Goal: Check status: Check status

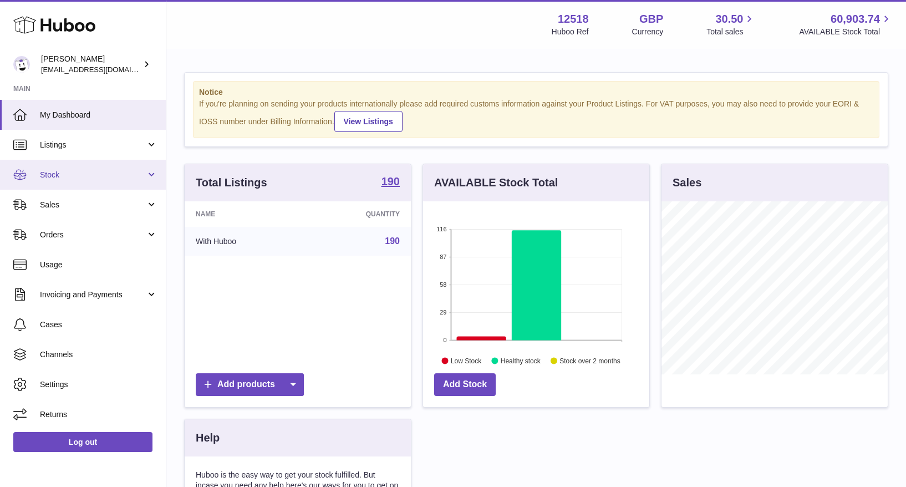
scroll to position [173, 226]
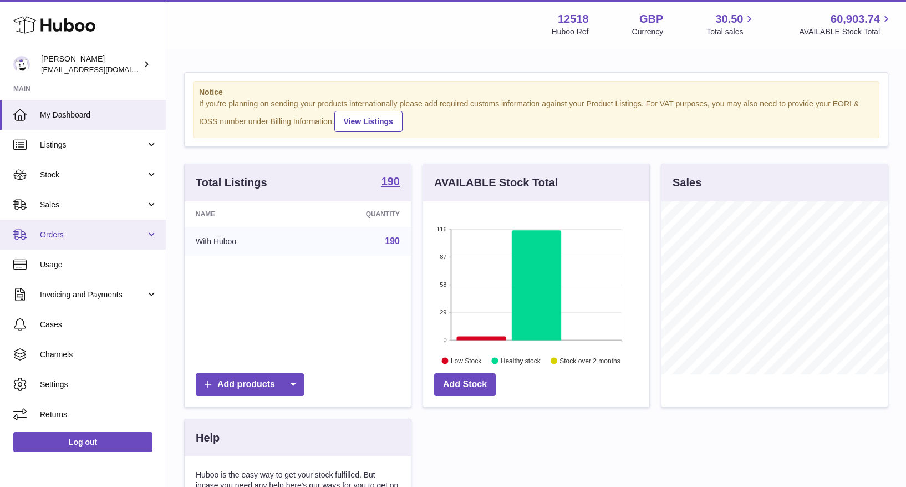
click at [55, 234] on span "Orders" at bounding box center [93, 234] width 106 height 11
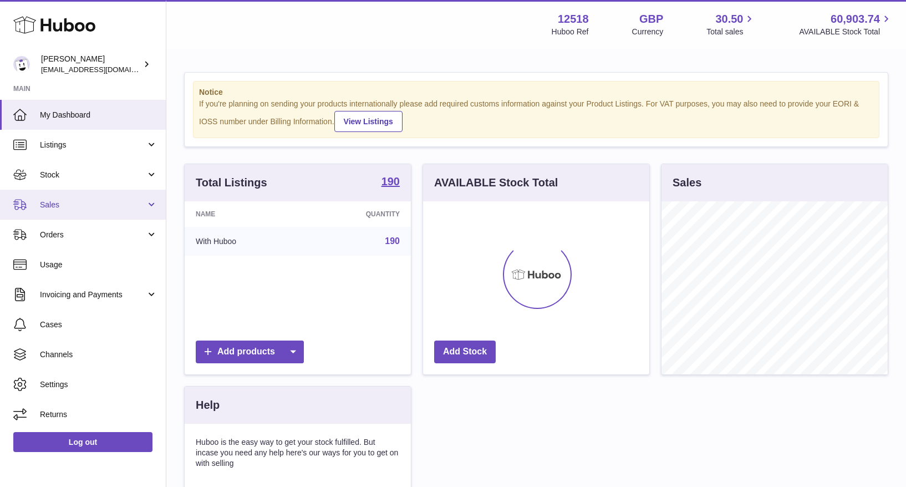
scroll to position [173, 226]
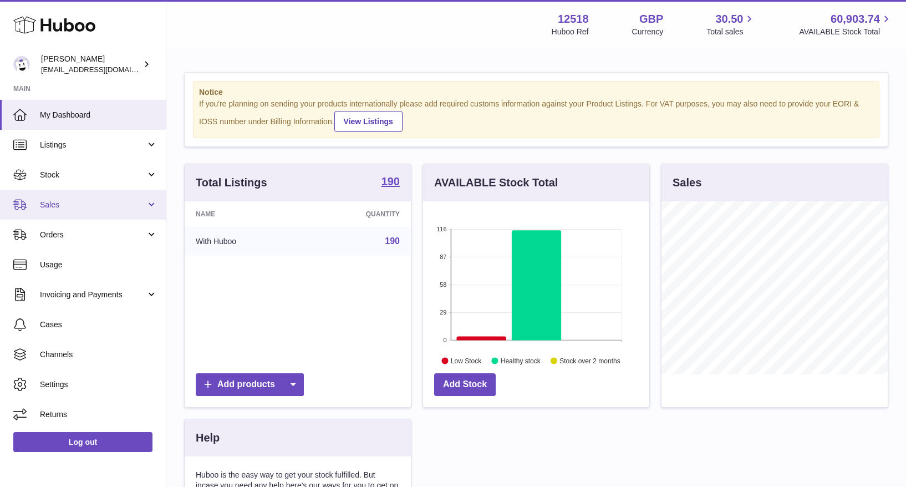
click at [68, 207] on span "Sales" at bounding box center [93, 205] width 106 height 11
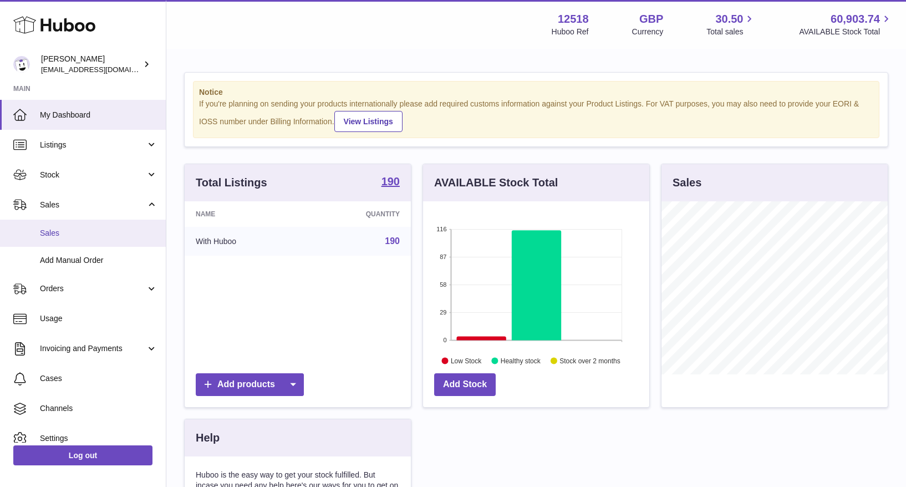
click at [53, 233] on span "Sales" at bounding box center [98, 233] width 117 height 11
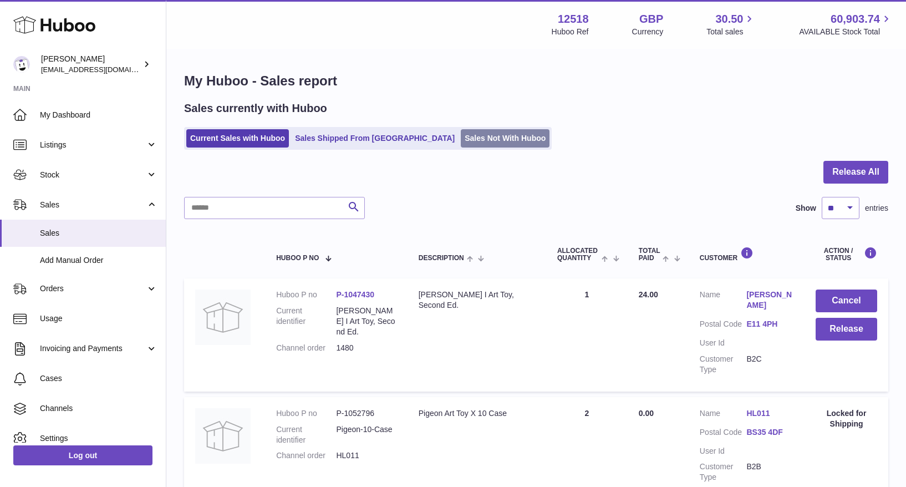
click at [461, 137] on link "Sales Not With Huboo" at bounding box center [505, 138] width 89 height 18
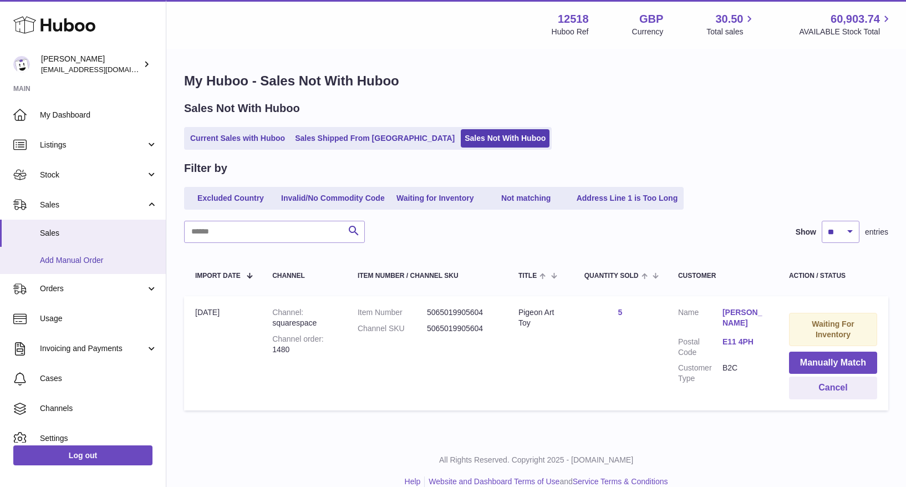
click at [83, 260] on span "Add Manual Order" at bounding box center [98, 260] width 117 height 11
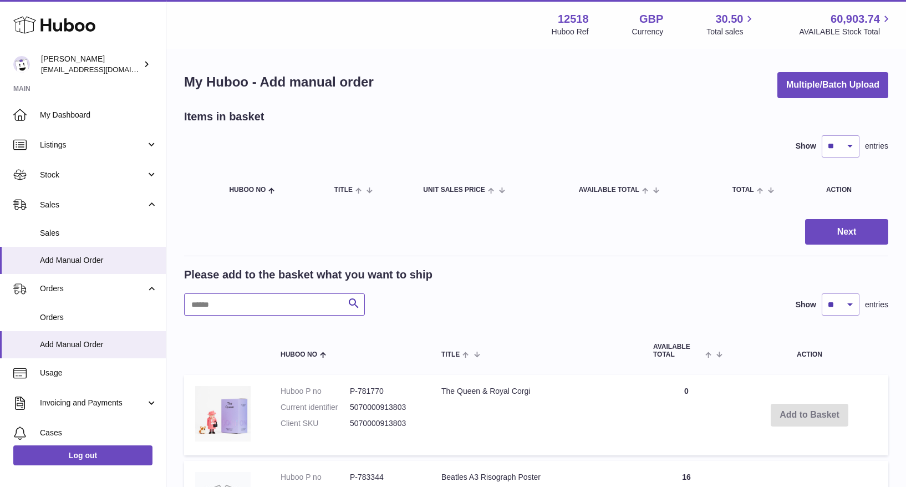
click at [292, 302] on input "text" at bounding box center [274, 304] width 181 height 22
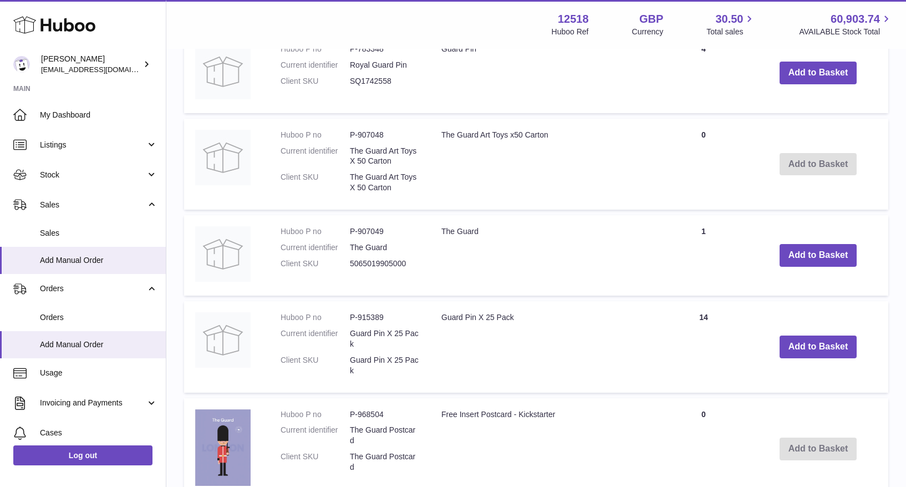
scroll to position [341, 0]
click at [835, 167] on td "Add to Basket" at bounding box center [818, 165] width 140 height 91
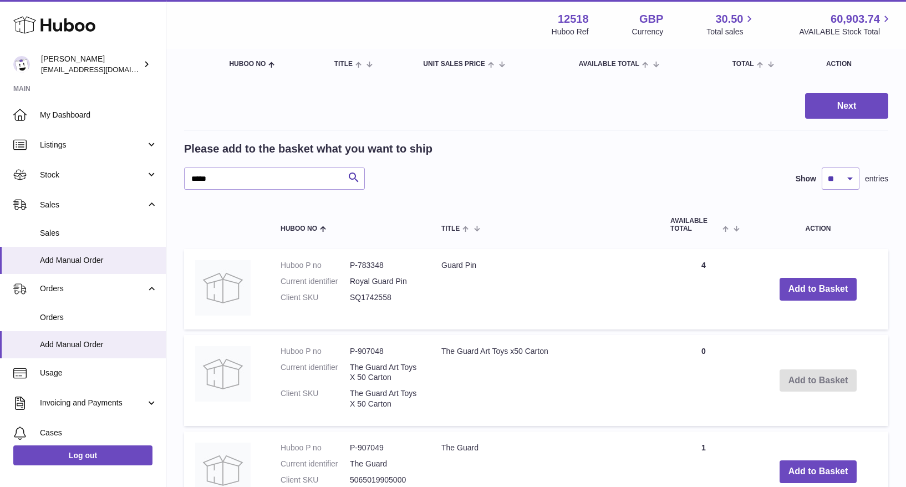
scroll to position [35, 0]
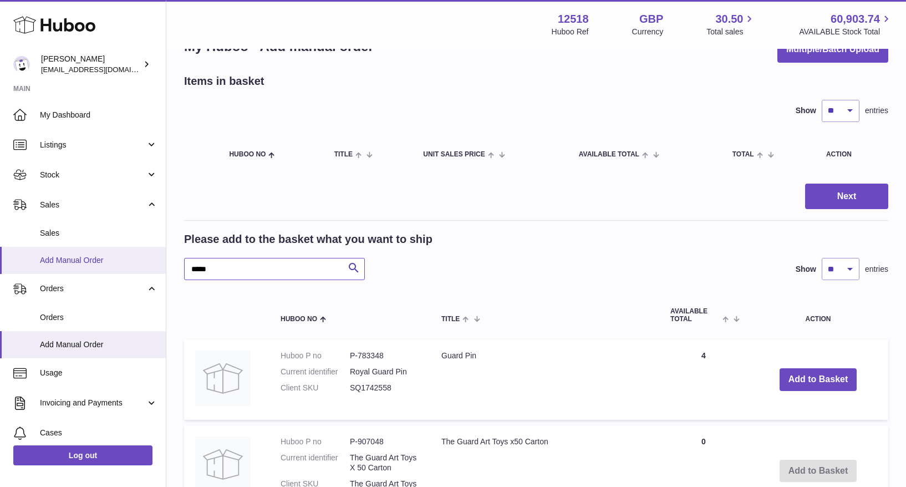
drag, startPoint x: 218, startPoint y: 271, endPoint x: 145, endPoint y: 255, distance: 75.4
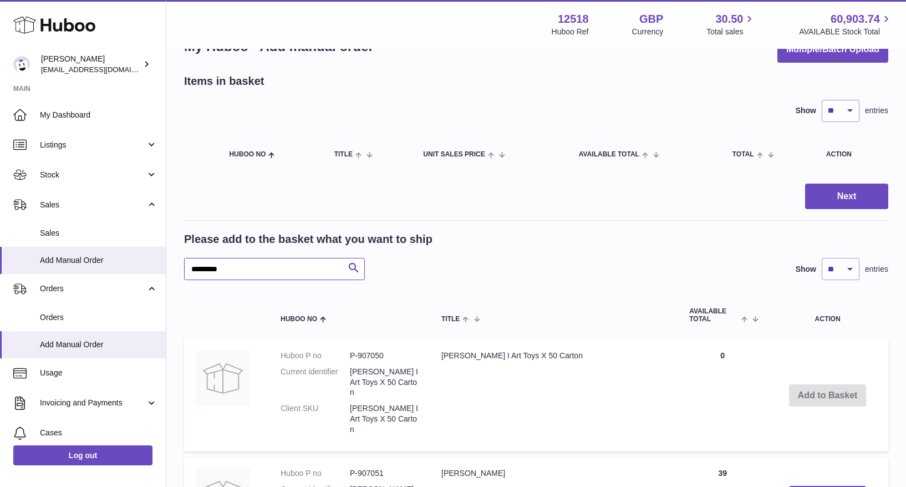
drag, startPoint x: 247, startPoint y: 268, endPoint x: 165, endPoint y: 265, distance: 82.6
type input "********"
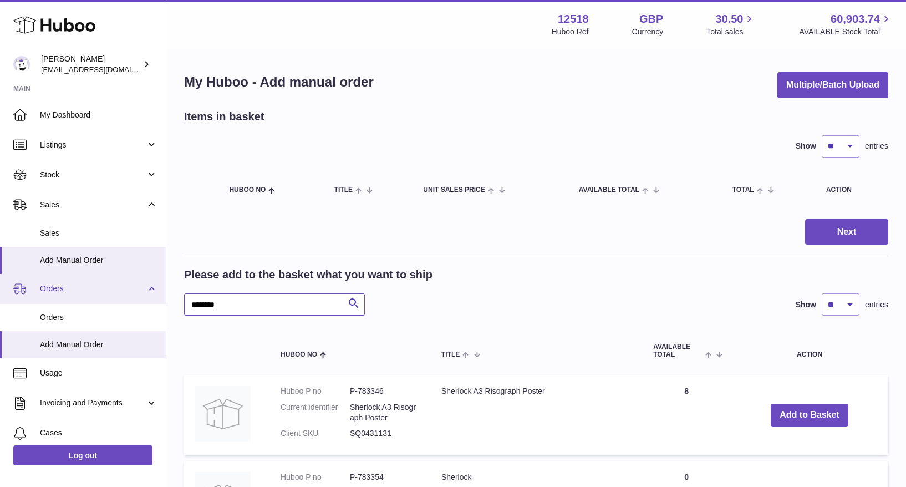
drag, startPoint x: 219, startPoint y: 303, endPoint x: 124, endPoint y: 283, distance: 97.3
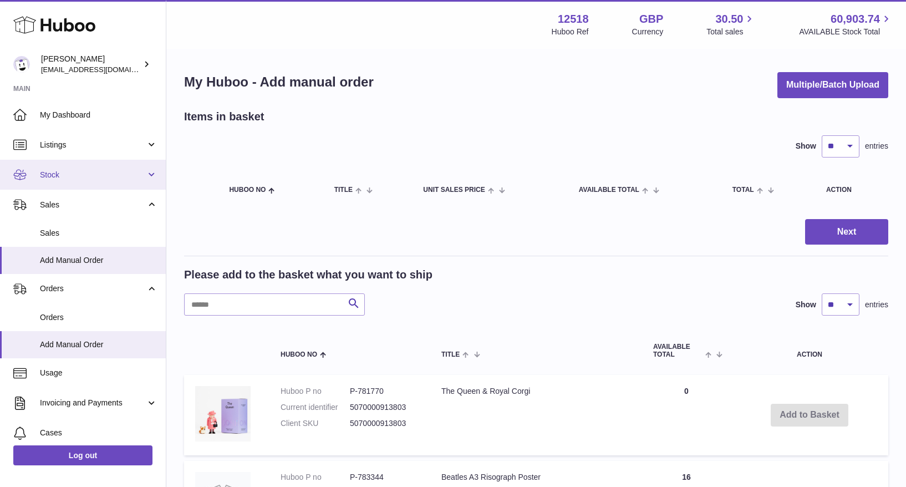
click at [67, 175] on span "Stock" at bounding box center [93, 175] width 106 height 11
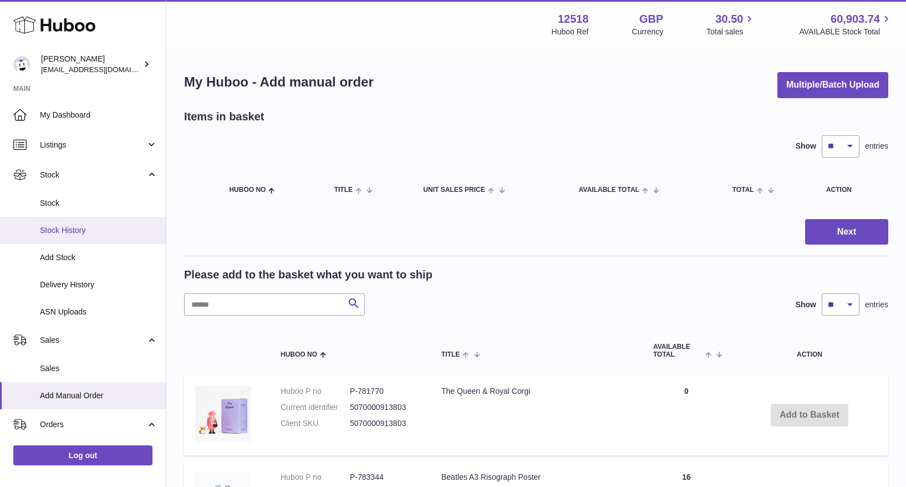
click at [62, 232] on span "Stock History" at bounding box center [98, 230] width 117 height 11
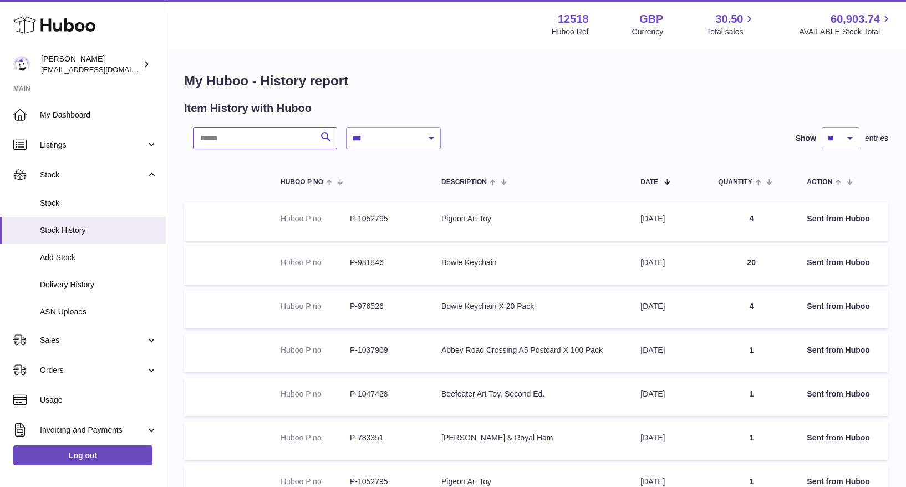
click at [262, 139] on input "text" at bounding box center [265, 138] width 144 height 22
paste input "*********"
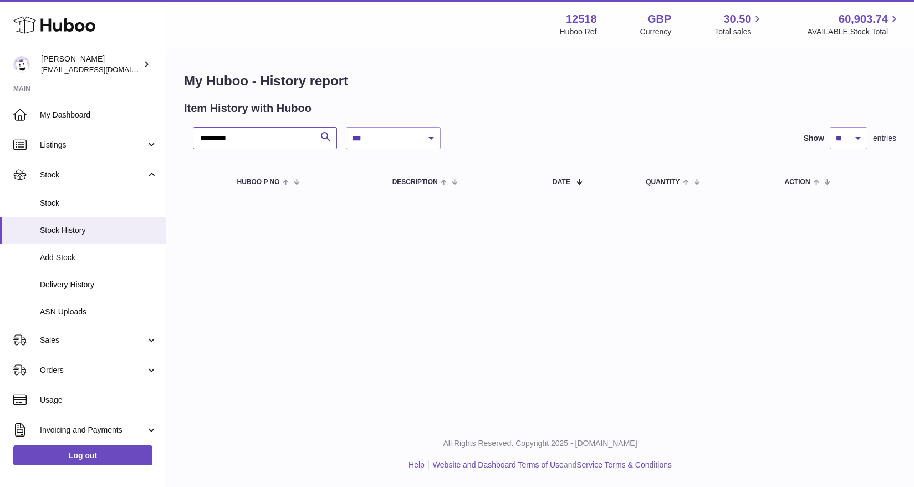
drag, startPoint x: 208, startPoint y: 138, endPoint x: 175, endPoint y: 132, distance: 33.8
click at [175, 132] on div "**********" at bounding box center [540, 137] width 748 height 175
type input "*******"
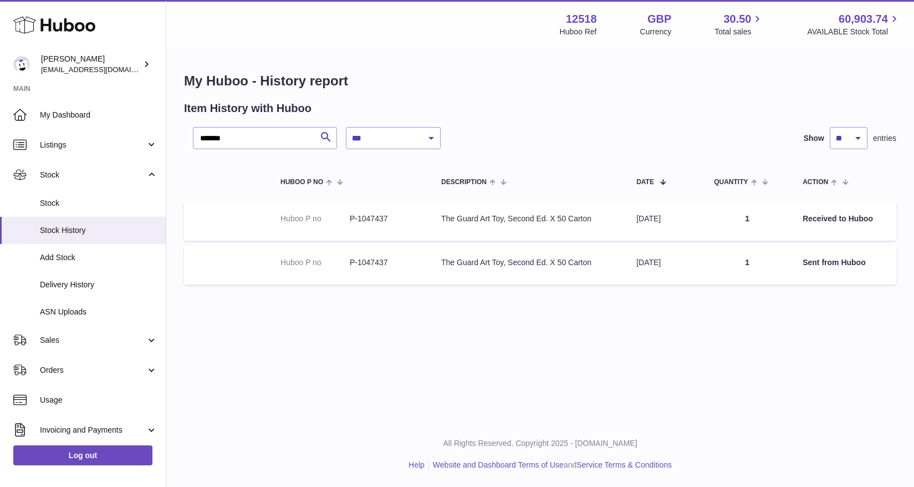
click at [247, 277] on td at bounding box center [226, 265] width 85 height 38
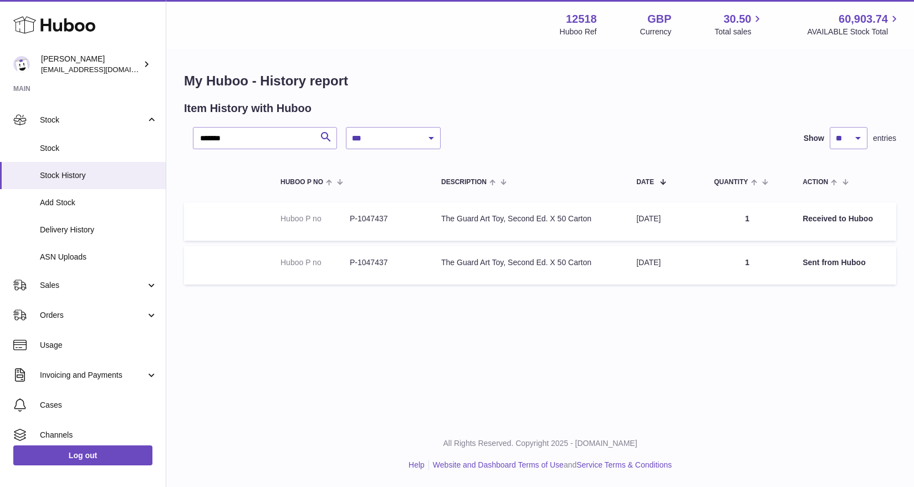
scroll to position [55, 0]
click at [85, 283] on span "Sales" at bounding box center [93, 284] width 106 height 11
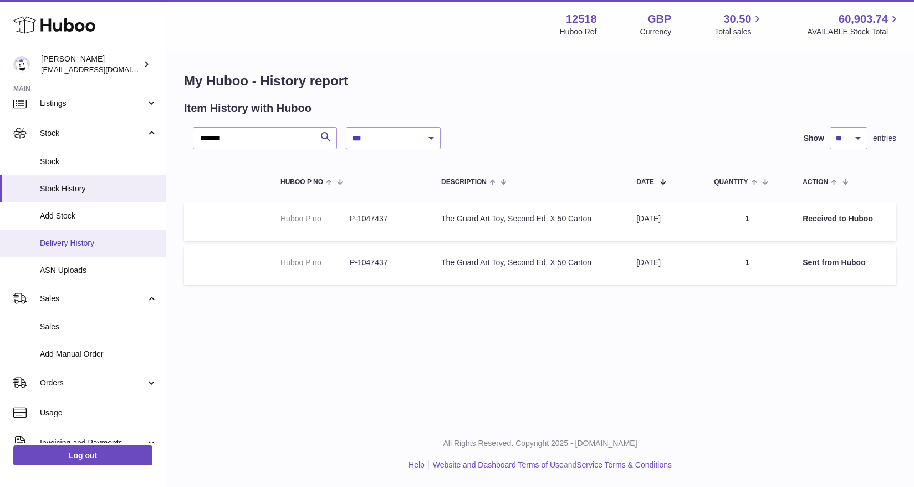
scroll to position [40, 0]
click at [108, 242] on span "Delivery History" at bounding box center [98, 244] width 117 height 11
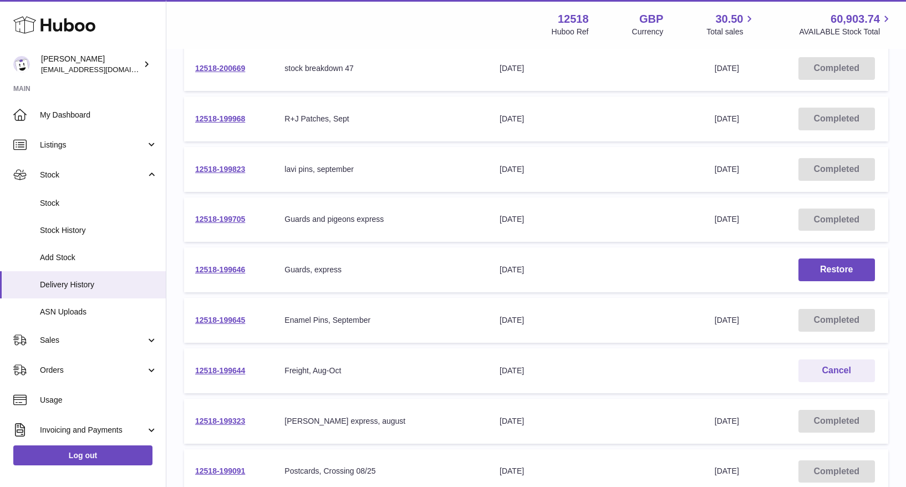
scroll to position [182, 0]
click at [221, 219] on link "12518-199705" at bounding box center [220, 217] width 50 height 9
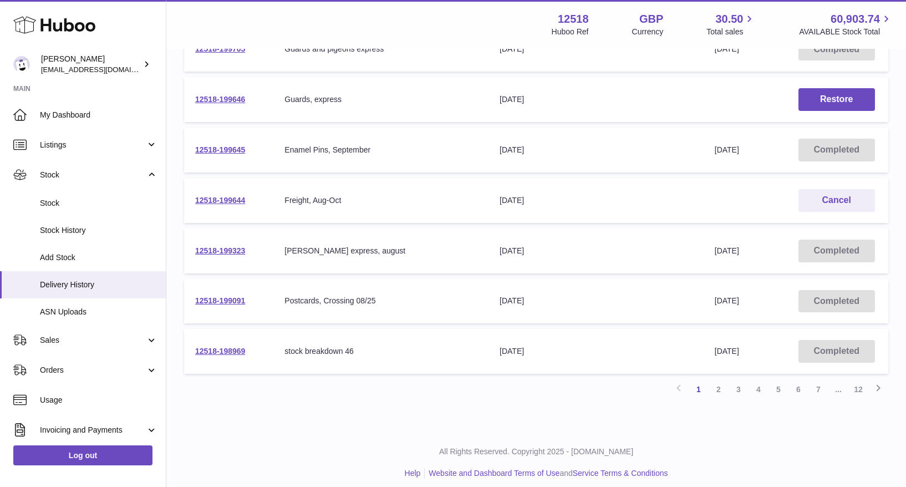
scroll to position [359, 0]
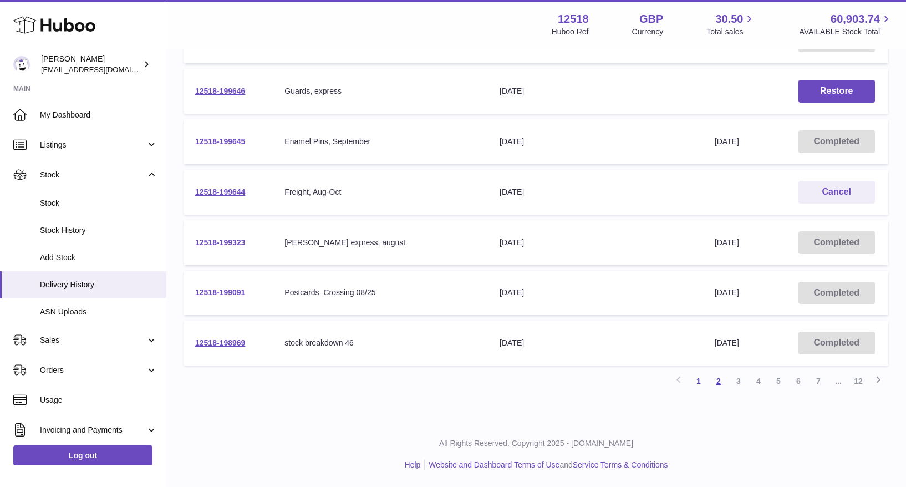
click at [716, 381] on link "2" at bounding box center [718, 381] width 20 height 20
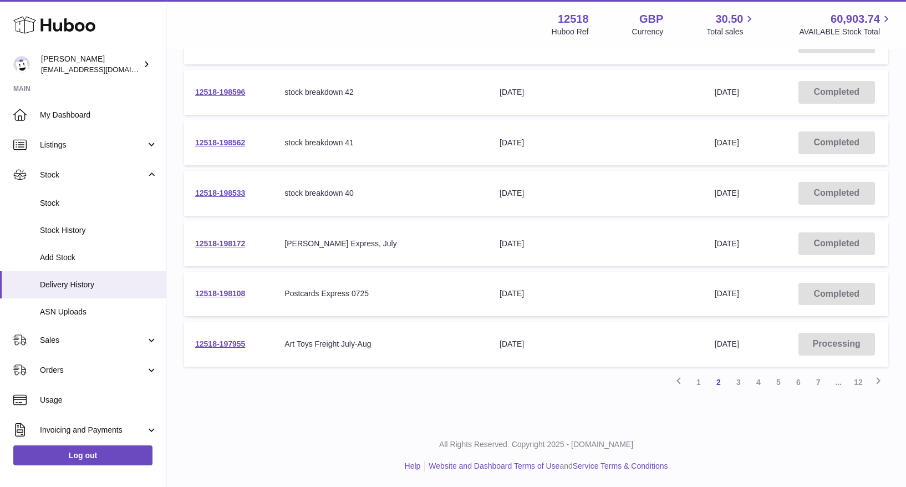
scroll to position [359, 0]
click at [223, 342] on link "12518-197955" at bounding box center [220, 342] width 50 height 9
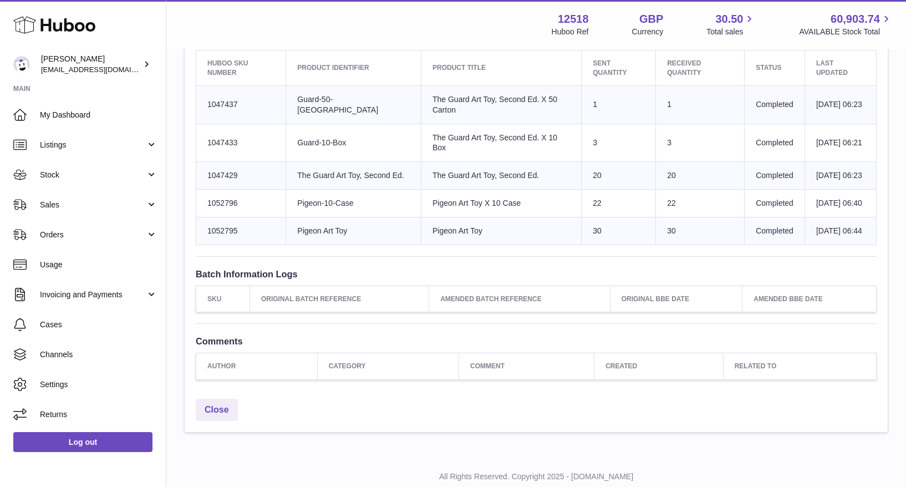
scroll to position [435, 0]
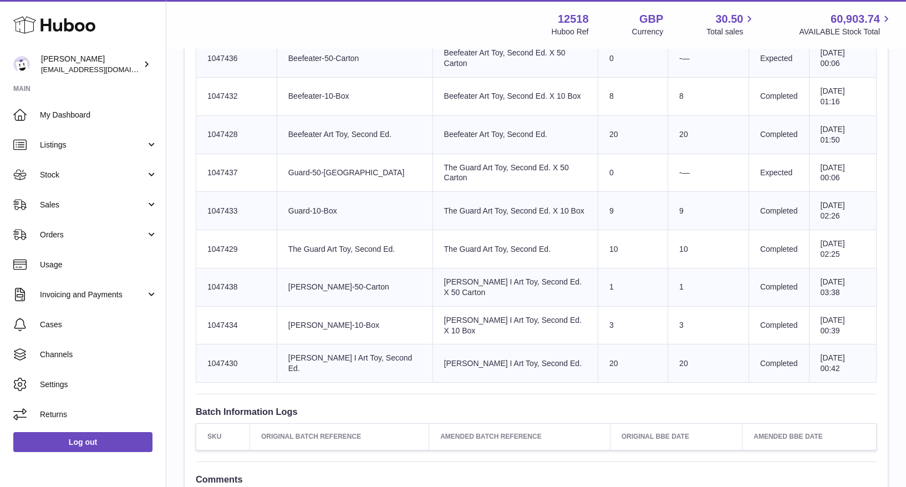
scroll to position [1095, 0]
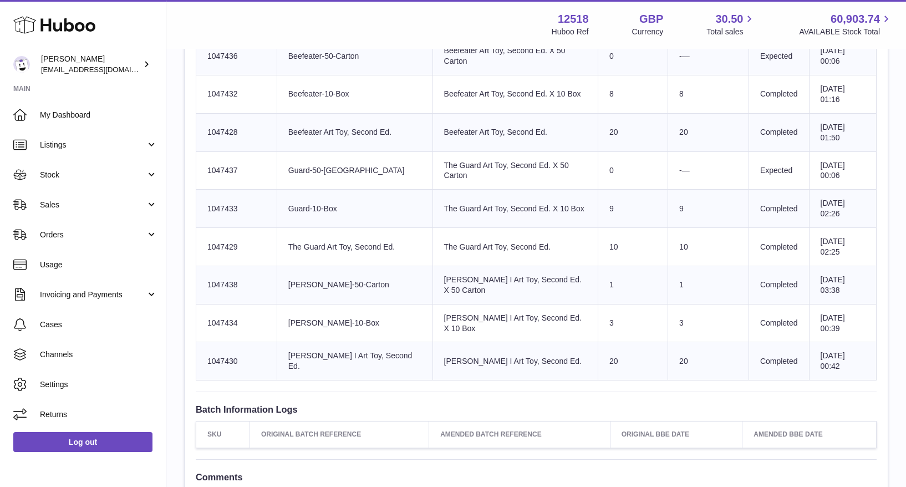
drag, startPoint x: 441, startPoint y: 277, endPoint x: 502, endPoint y: 292, distance: 62.6
click at [505, 297] on td "Product title Elizabeth I Art Toy, Second Ed. X 50 Carton" at bounding box center [514, 284] width 165 height 38
drag, startPoint x: 463, startPoint y: 288, endPoint x: 436, endPoint y: 262, distance: 38.0
click at [434, 272] on td "Product title Elizabeth I Art Toy, Second Ed. X 50 Carton" at bounding box center [514, 284] width 165 height 38
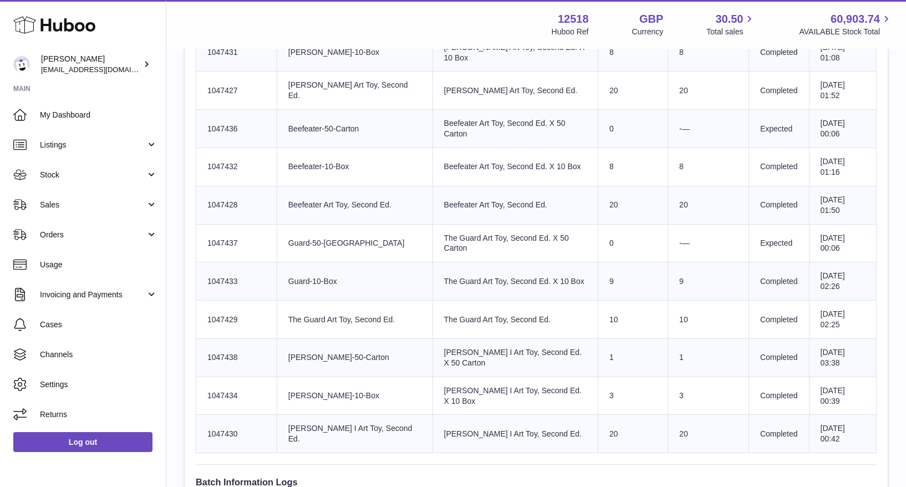
scroll to position [1016, 0]
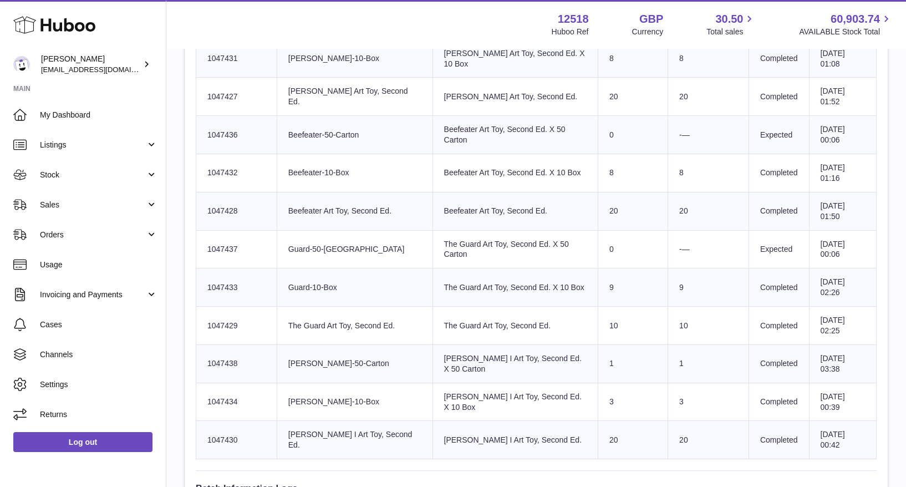
click at [65, 27] on use at bounding box center [54, 25] width 82 height 17
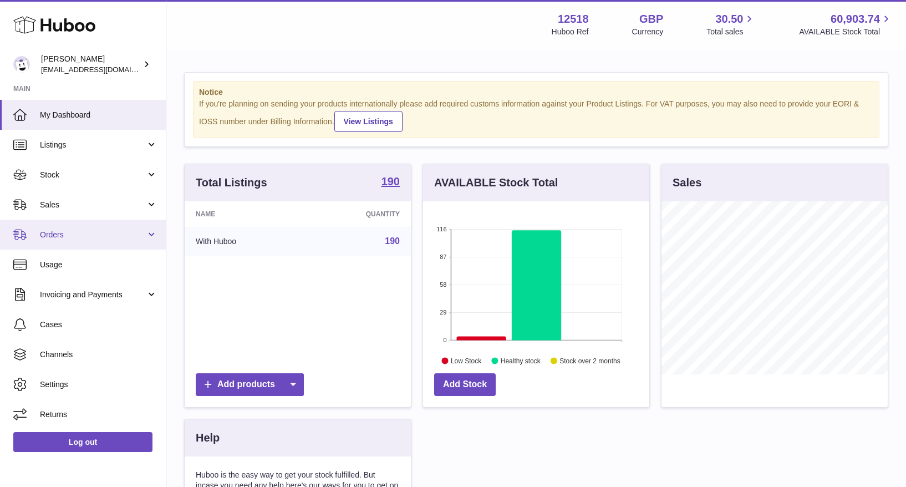
scroll to position [173, 226]
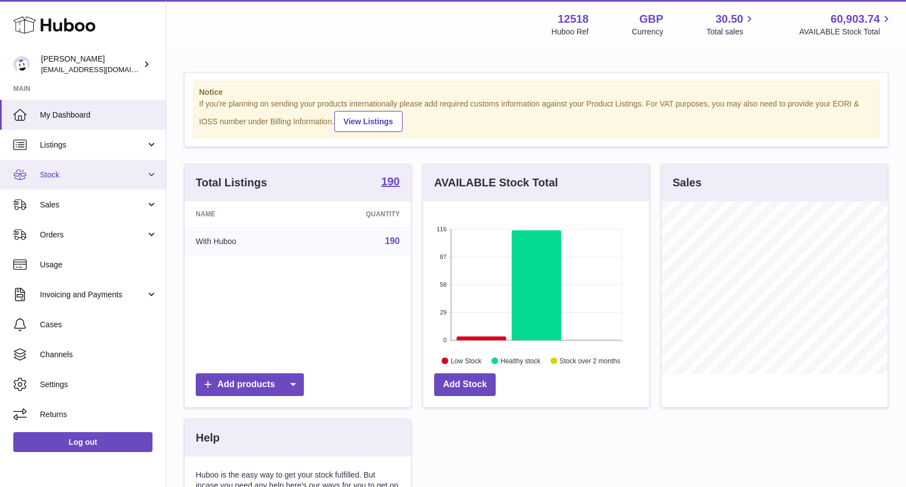
click at [68, 176] on span "Stock" at bounding box center [93, 175] width 106 height 11
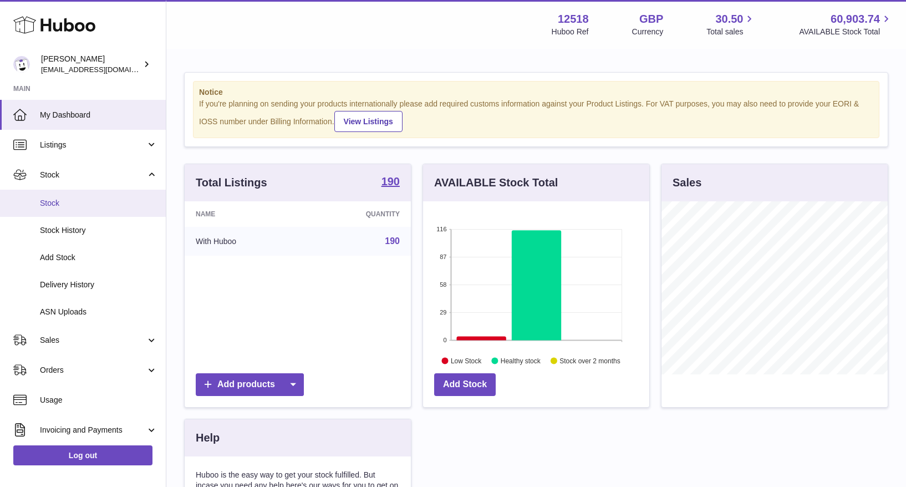
click at [55, 200] on span "Stock" at bounding box center [98, 203] width 117 height 11
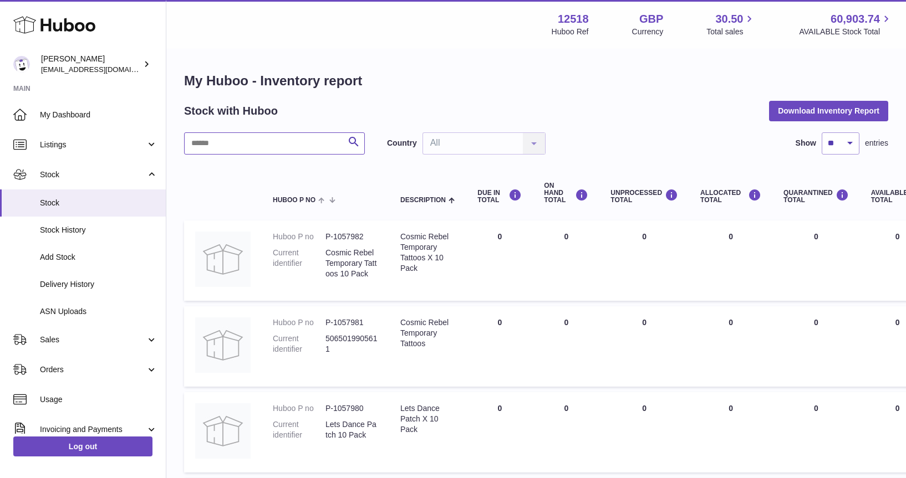
drag, startPoint x: 297, startPoint y: 142, endPoint x: 311, endPoint y: 110, distance: 35.0
click at [298, 141] on input "text" at bounding box center [274, 143] width 181 height 22
paste input "*******"
type input "*******"
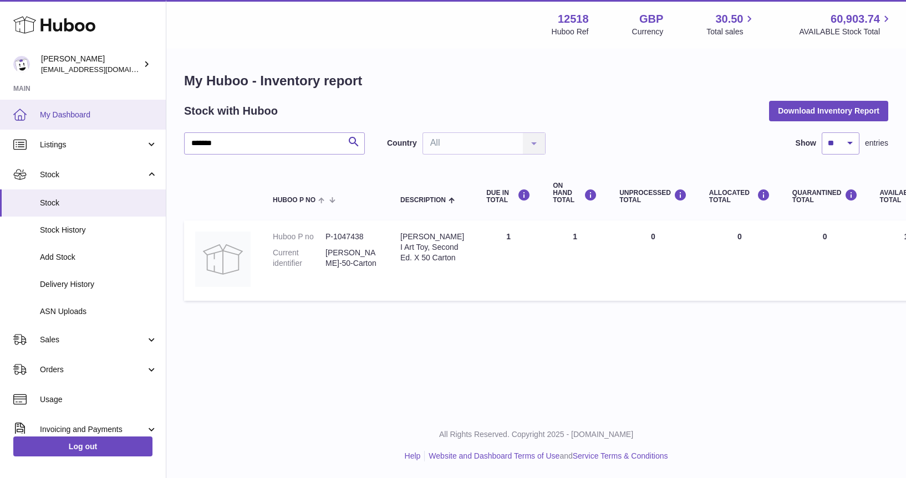
drag, startPoint x: 79, startPoint y: 119, endPoint x: 79, endPoint y: 126, distance: 6.7
click at [79, 119] on span "My Dashboard" at bounding box center [98, 115] width 117 height 11
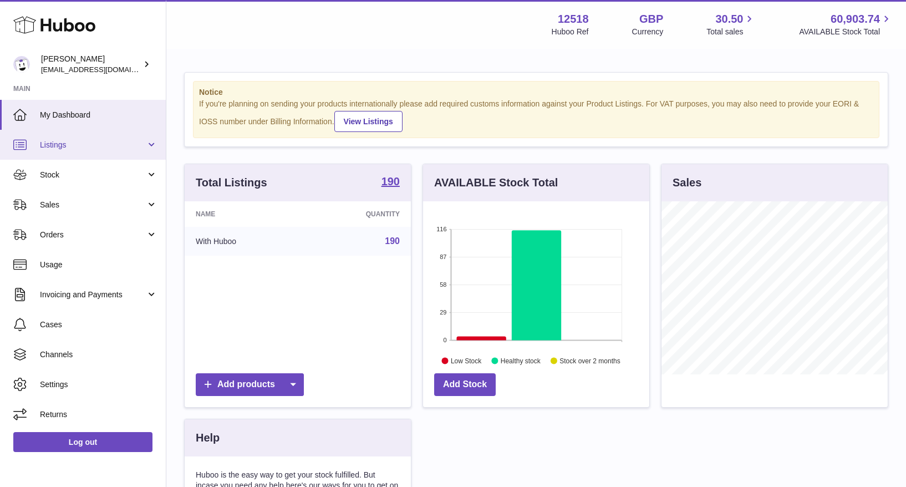
scroll to position [173, 226]
